Goal: Task Accomplishment & Management: Manage account settings

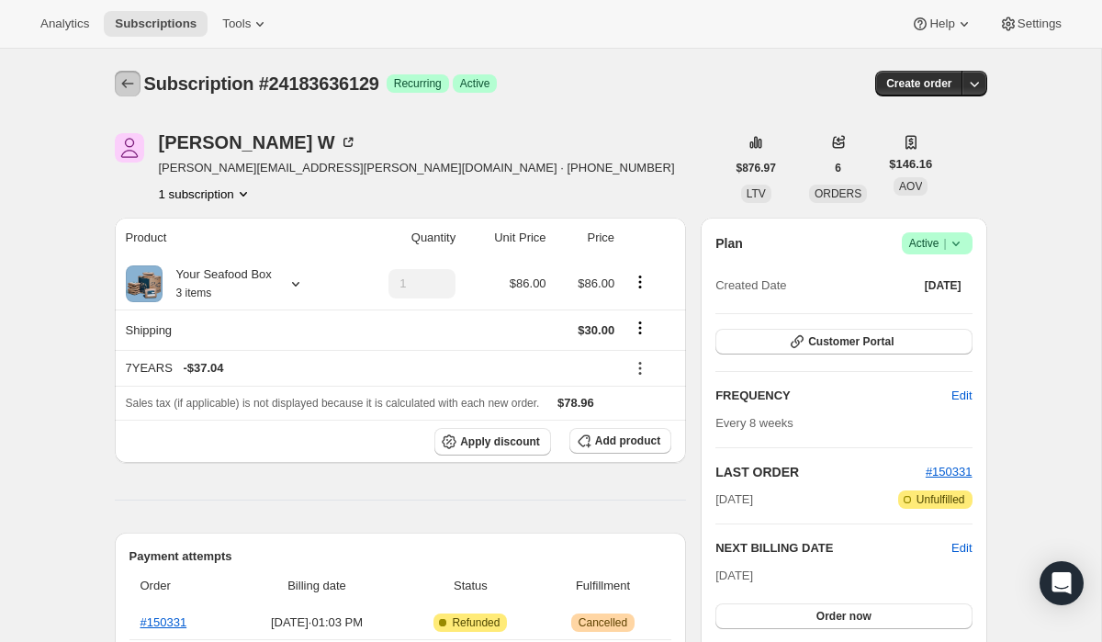
click at [127, 77] on icon "Subscriptions" at bounding box center [128, 83] width 18 height 18
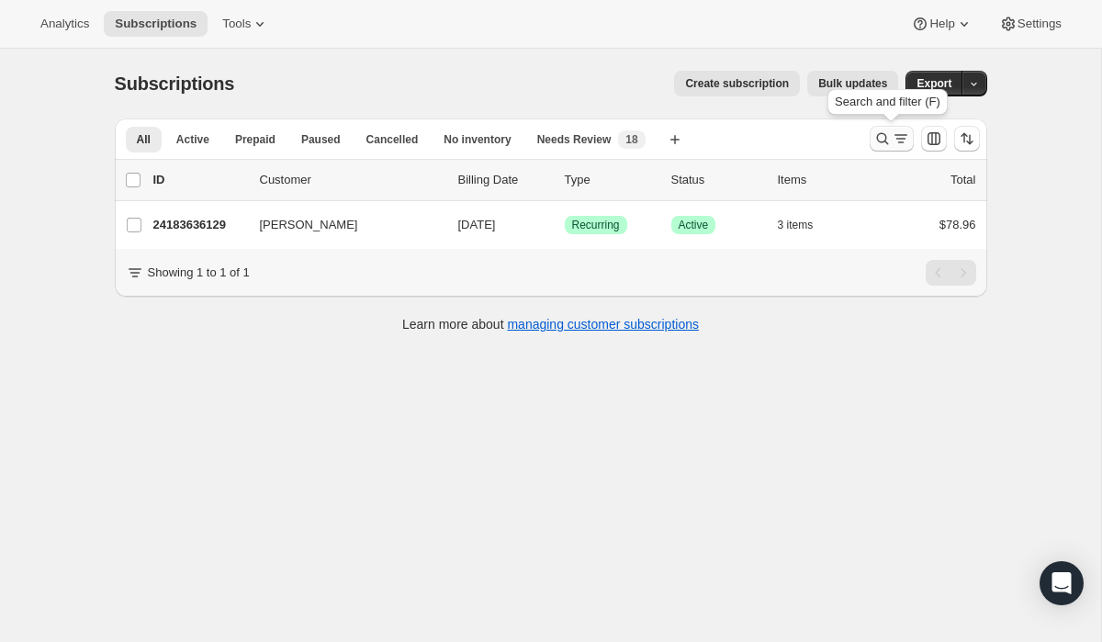
click at [881, 141] on icon "Search and filter results" at bounding box center [883, 139] width 18 height 18
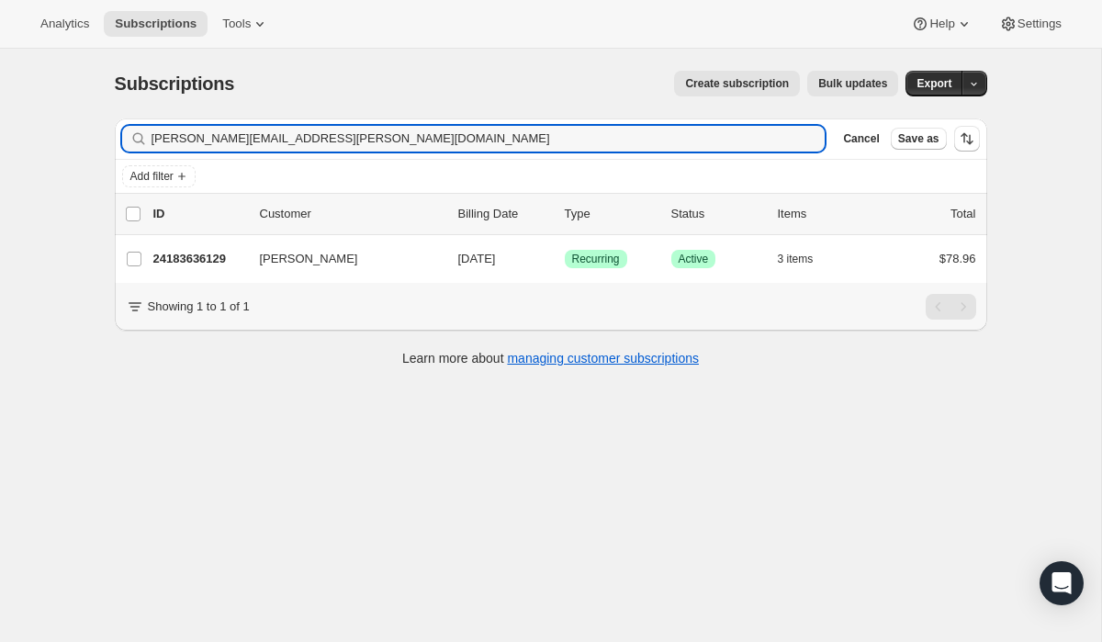
drag, startPoint x: 424, startPoint y: 138, endPoint x: 201, endPoint y: 101, distance: 225.3
click at [201, 101] on div "Subscriptions. This page is ready Subscriptions Create subscription Bulk update…" at bounding box center [551, 217] width 917 height 337
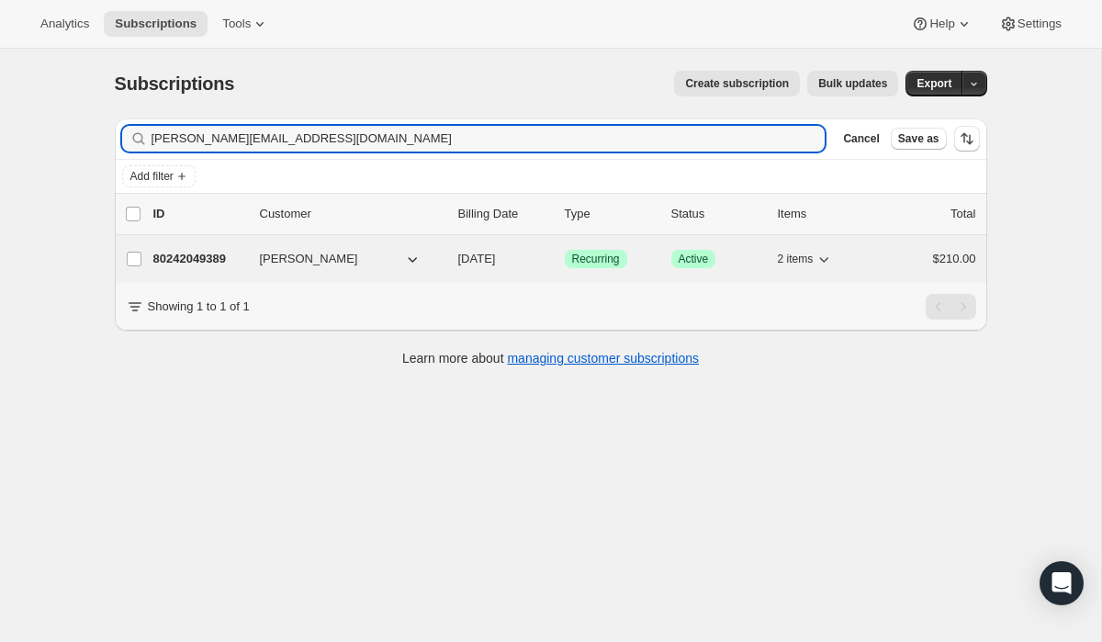
type input "[PERSON_NAME][EMAIL_ADDRESS][DOMAIN_NAME]"
click at [600, 266] on span "Success Recurring" at bounding box center [596, 259] width 62 height 18
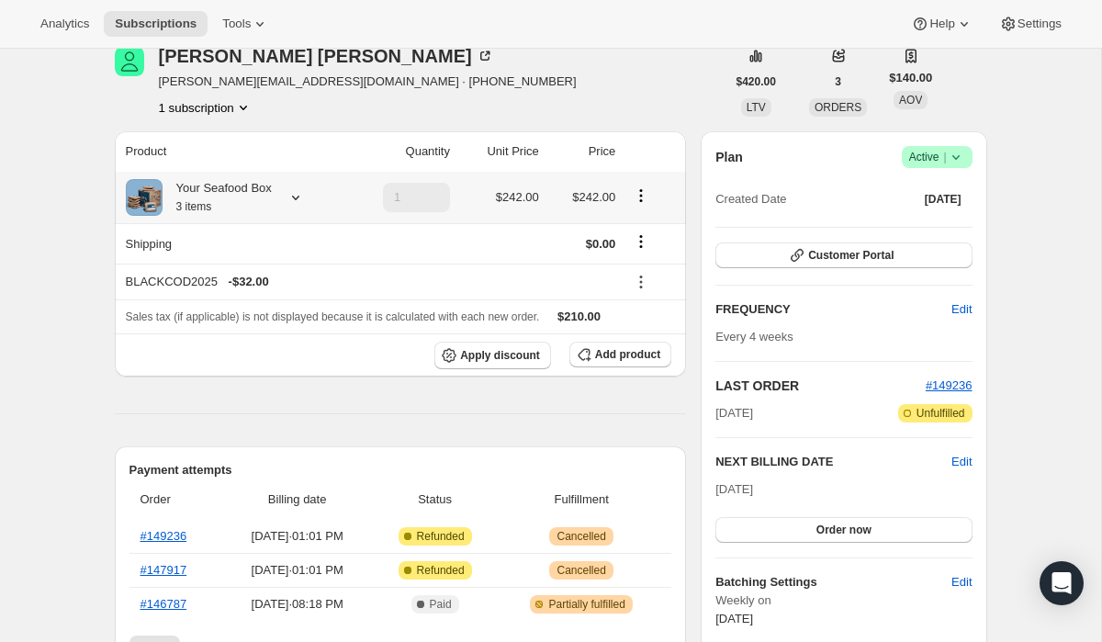
scroll to position [94, 0]
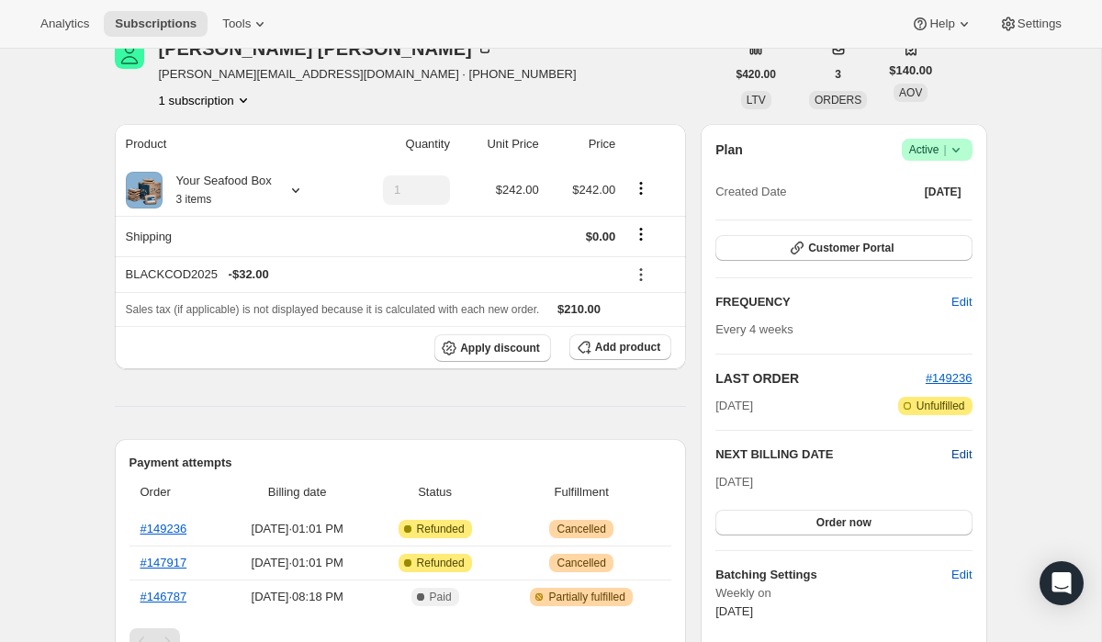
click at [969, 449] on span "Edit" at bounding box center [962, 455] width 20 height 18
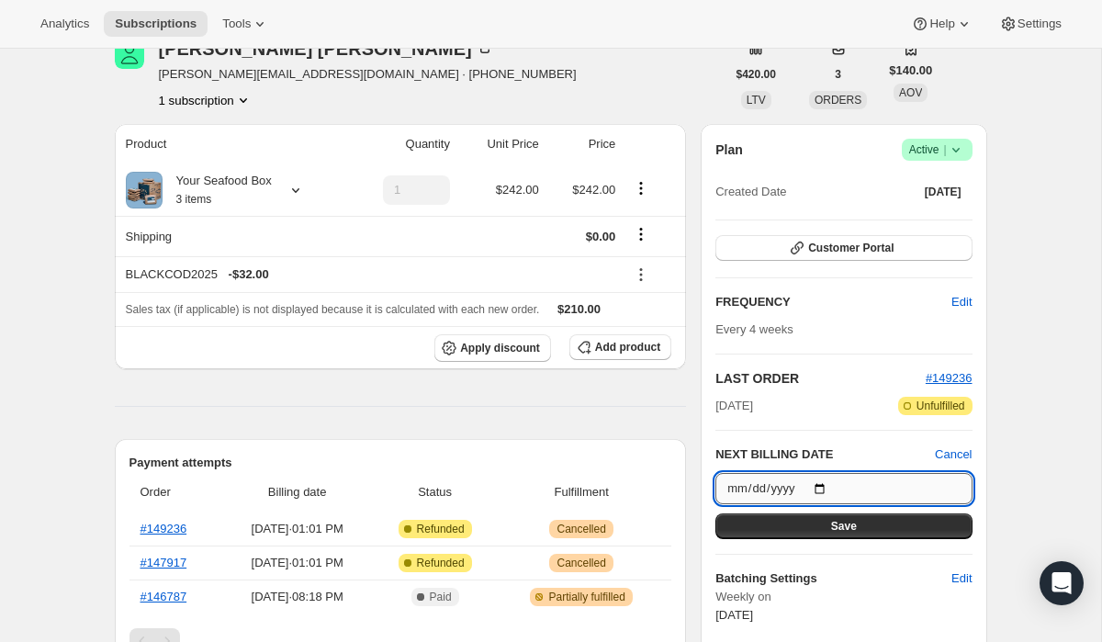
click at [830, 480] on input "[DATE]" at bounding box center [844, 488] width 256 height 31
type input "[DATE]"
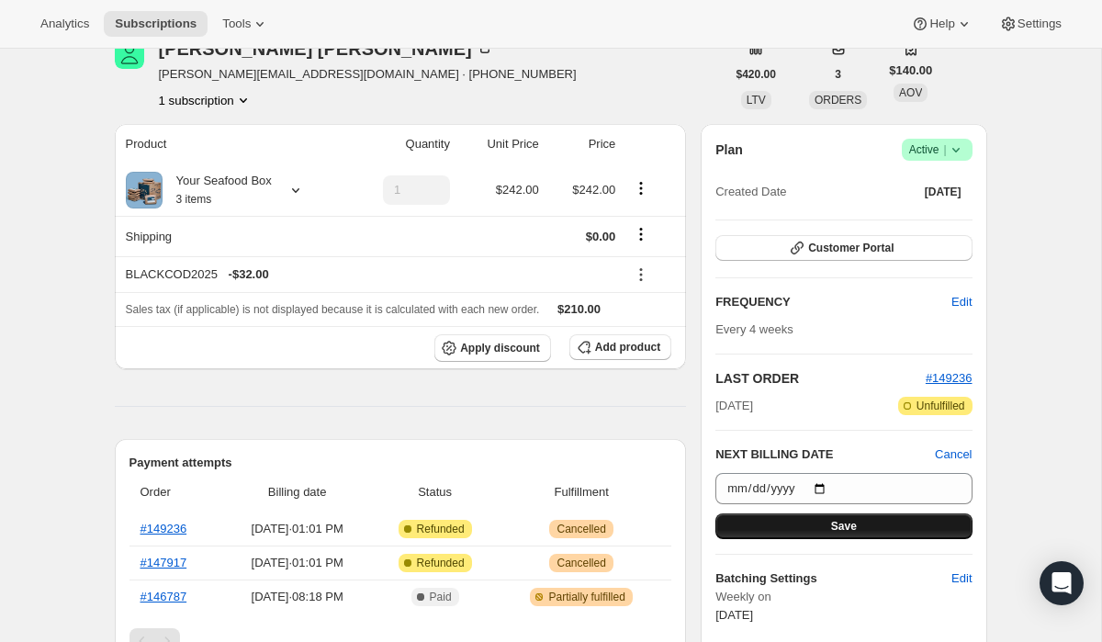
click at [801, 520] on button "Save" at bounding box center [844, 527] width 256 height 26
